Goal: Check status: Check status

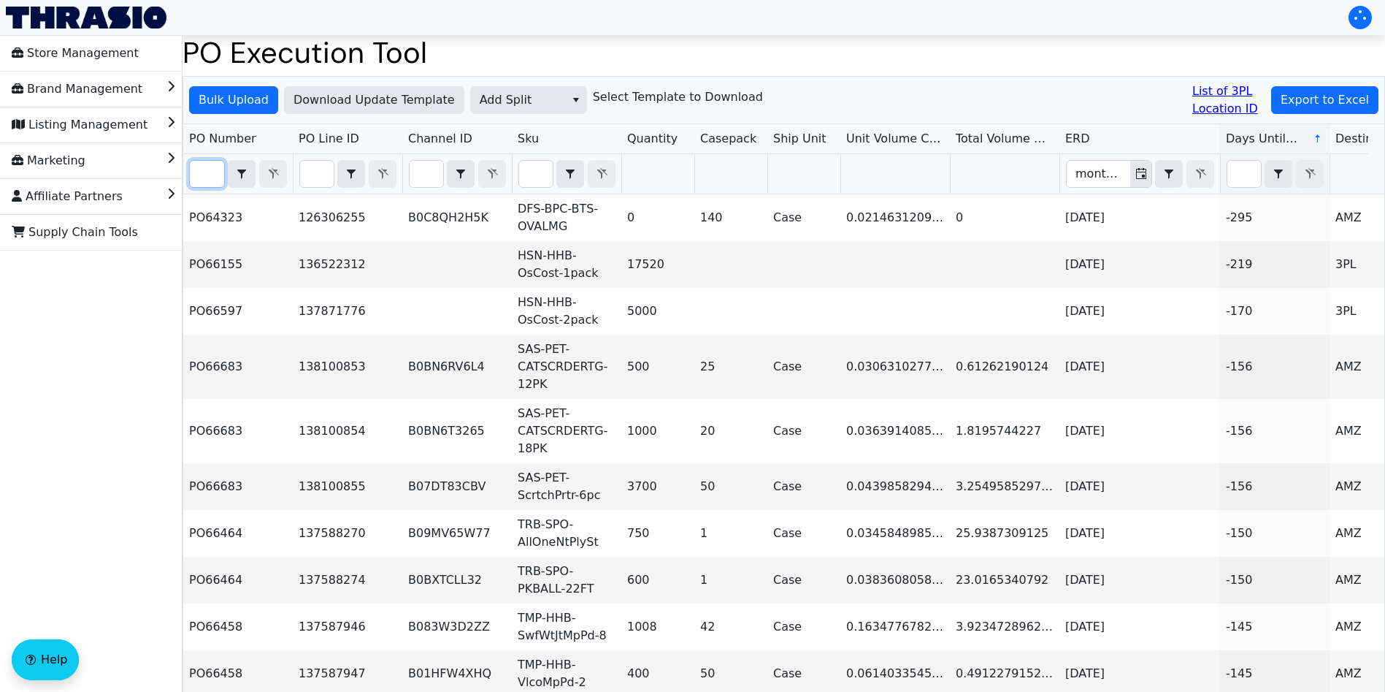
click at [208, 175] on input "Filter" at bounding box center [207, 174] width 34 height 26
paste input "PO67091"
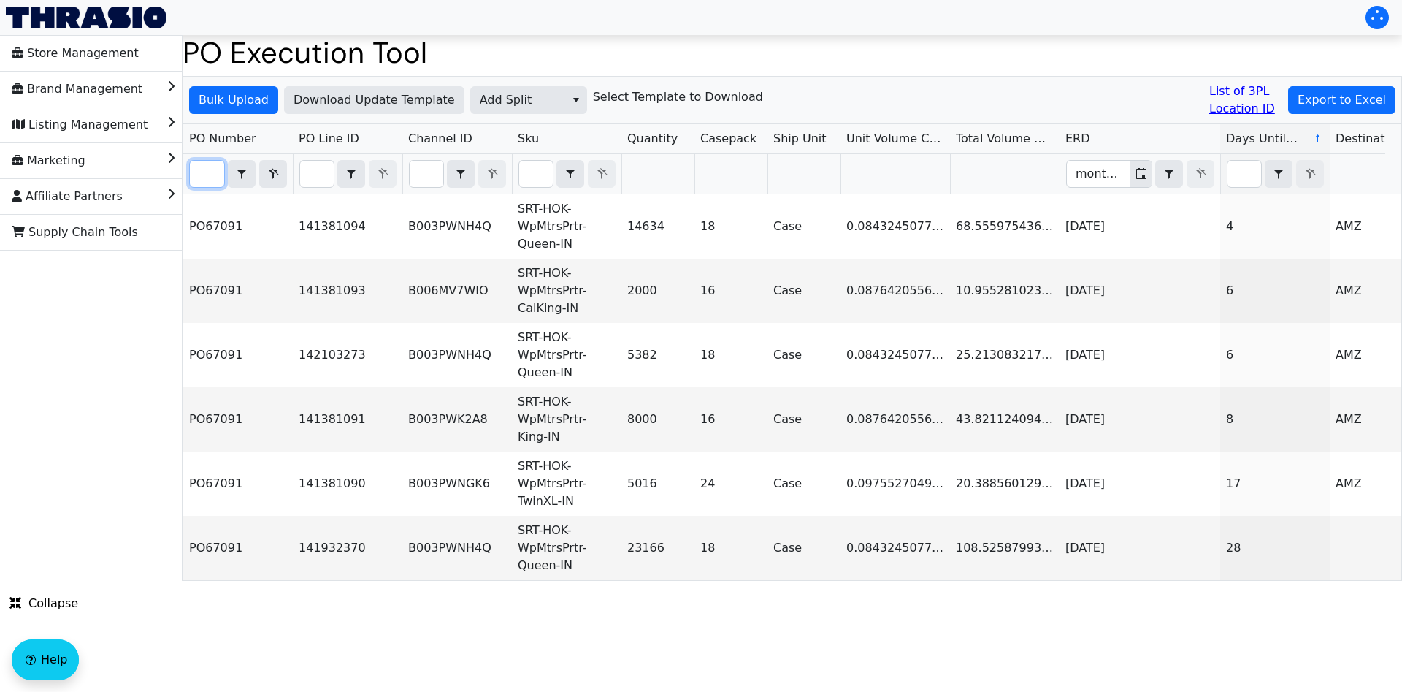
type input "PO67091"
click at [508, 110] on span "Add Split" at bounding box center [518, 100] width 94 height 26
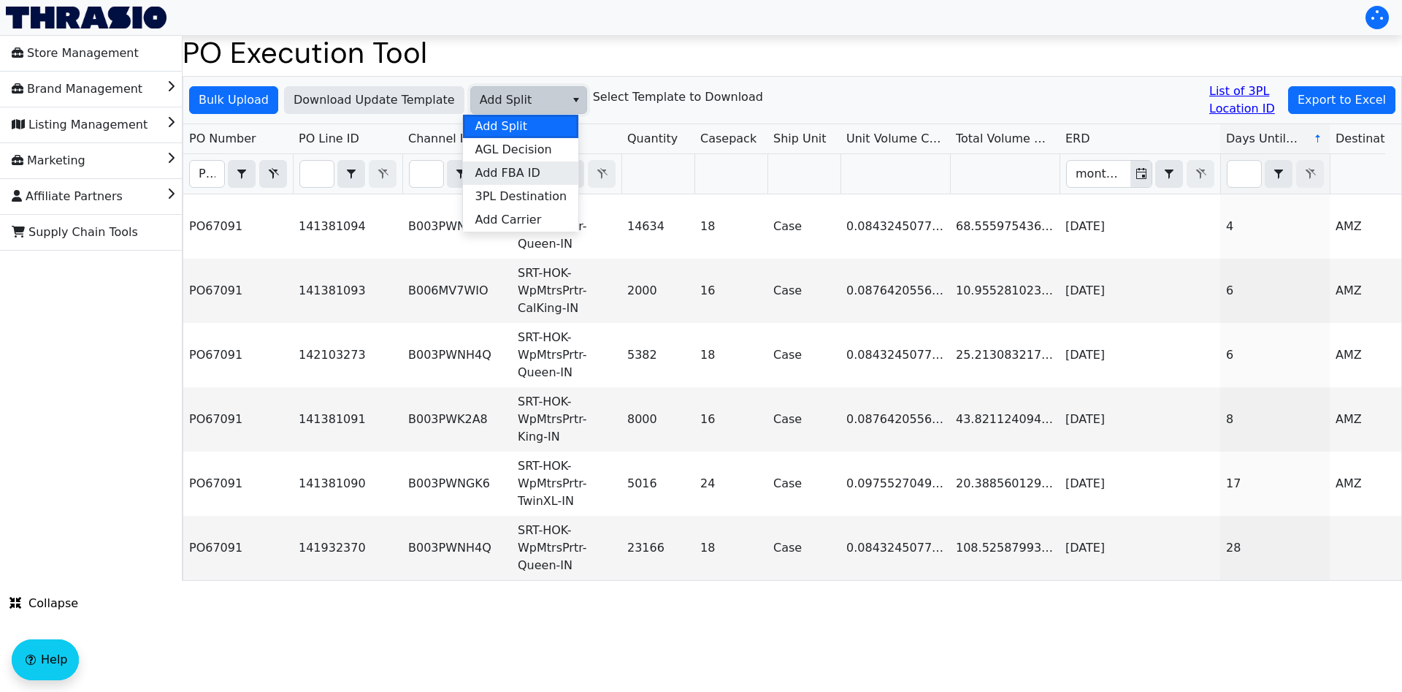
click at [528, 180] on span "Add FBA ID" at bounding box center [507, 173] width 65 height 18
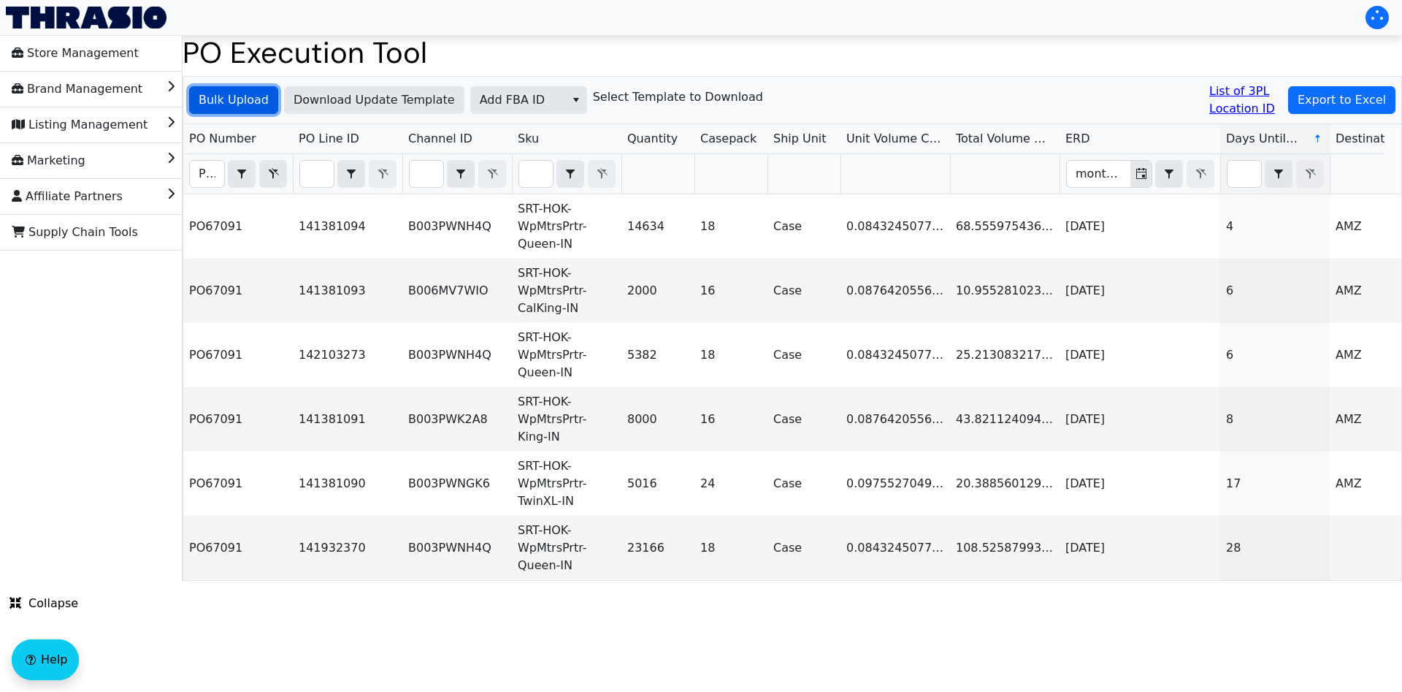
click at [237, 95] on span "Bulk Upload" at bounding box center [234, 100] width 70 height 18
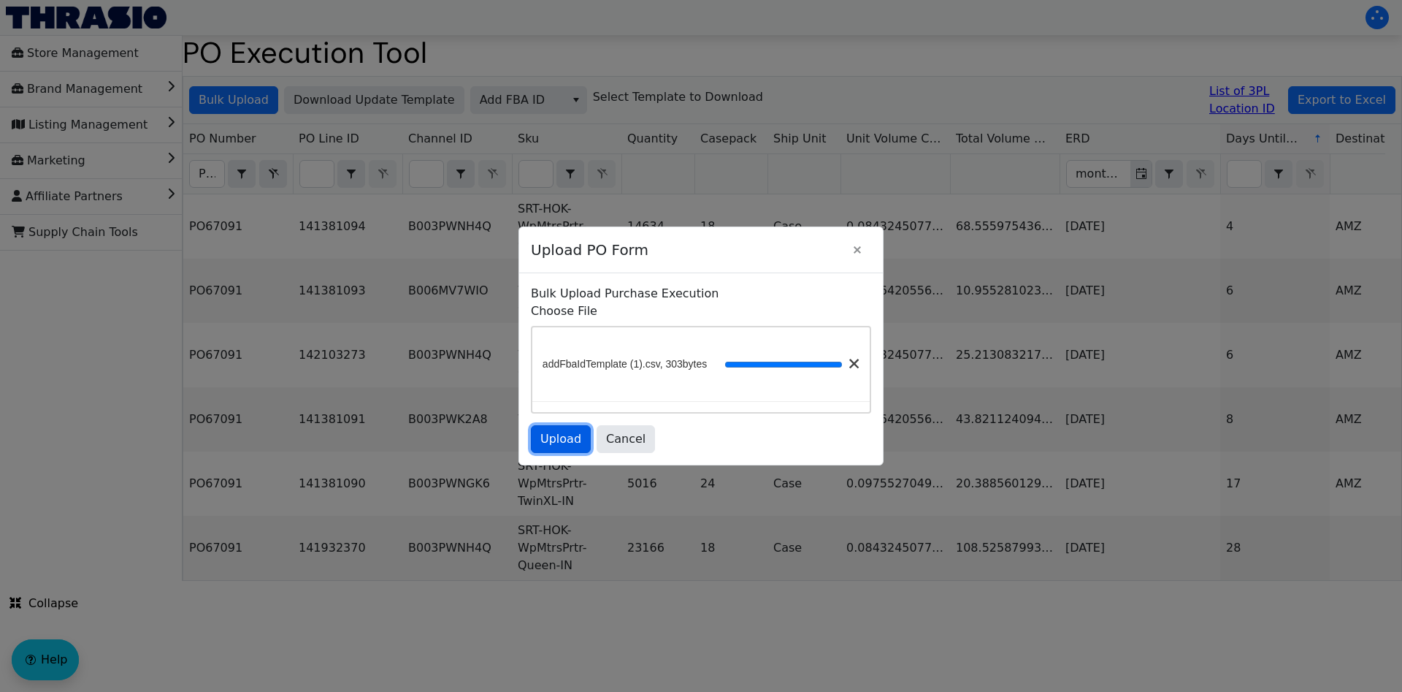
click at [551, 442] on span "Upload" at bounding box center [560, 439] width 41 height 18
